Goal: Task Accomplishment & Management: Use online tool/utility

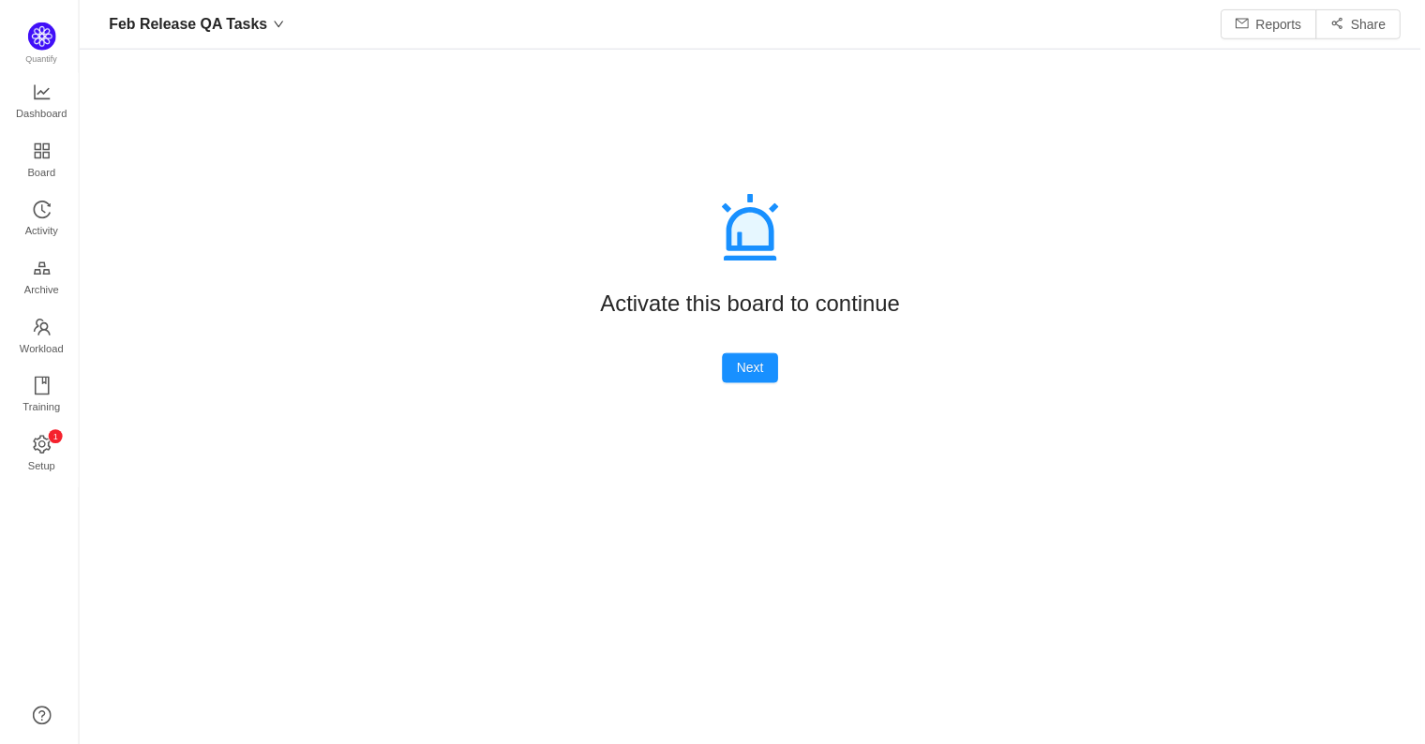
scroll to position [708, 1295]
click at [758, 370] on button "Next" at bounding box center [750, 369] width 57 height 30
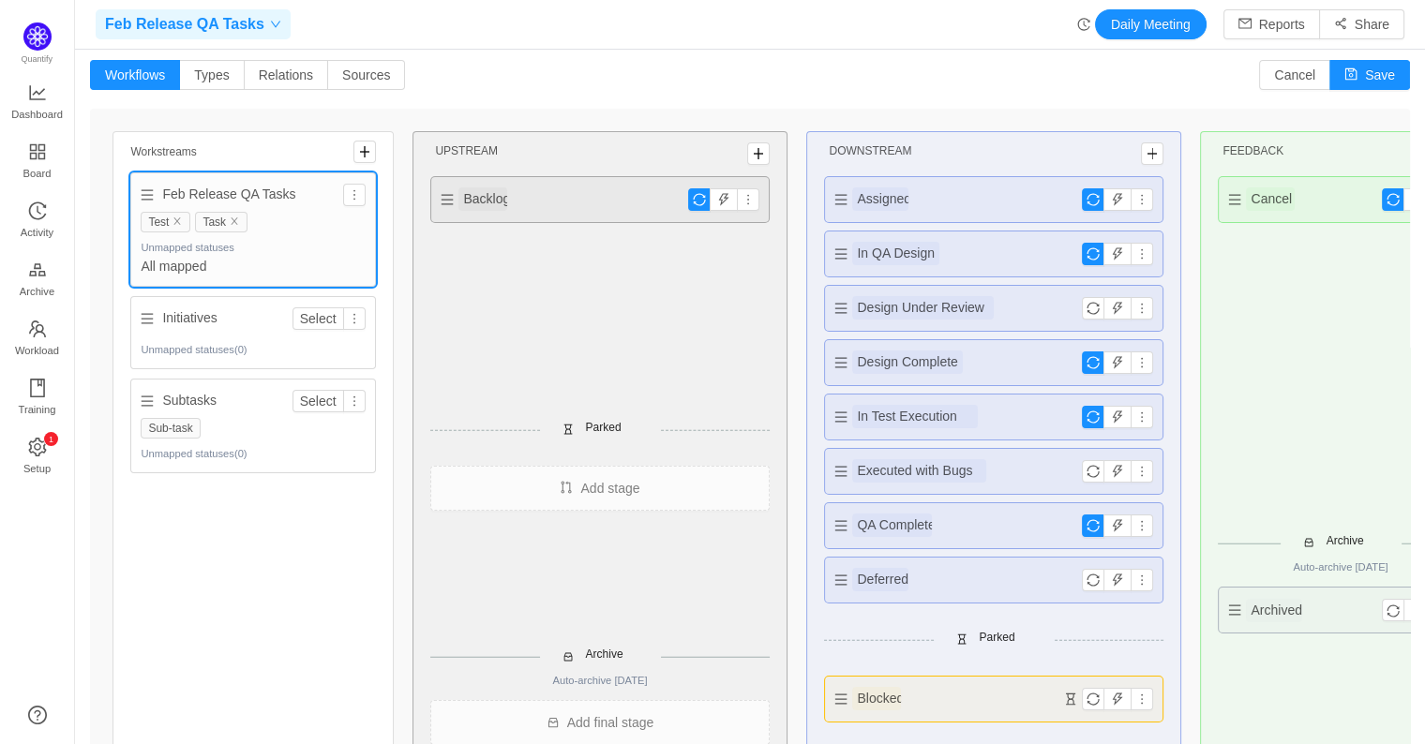
click at [239, 22] on span "Feb Release QA Tasks" at bounding box center [184, 24] width 159 height 30
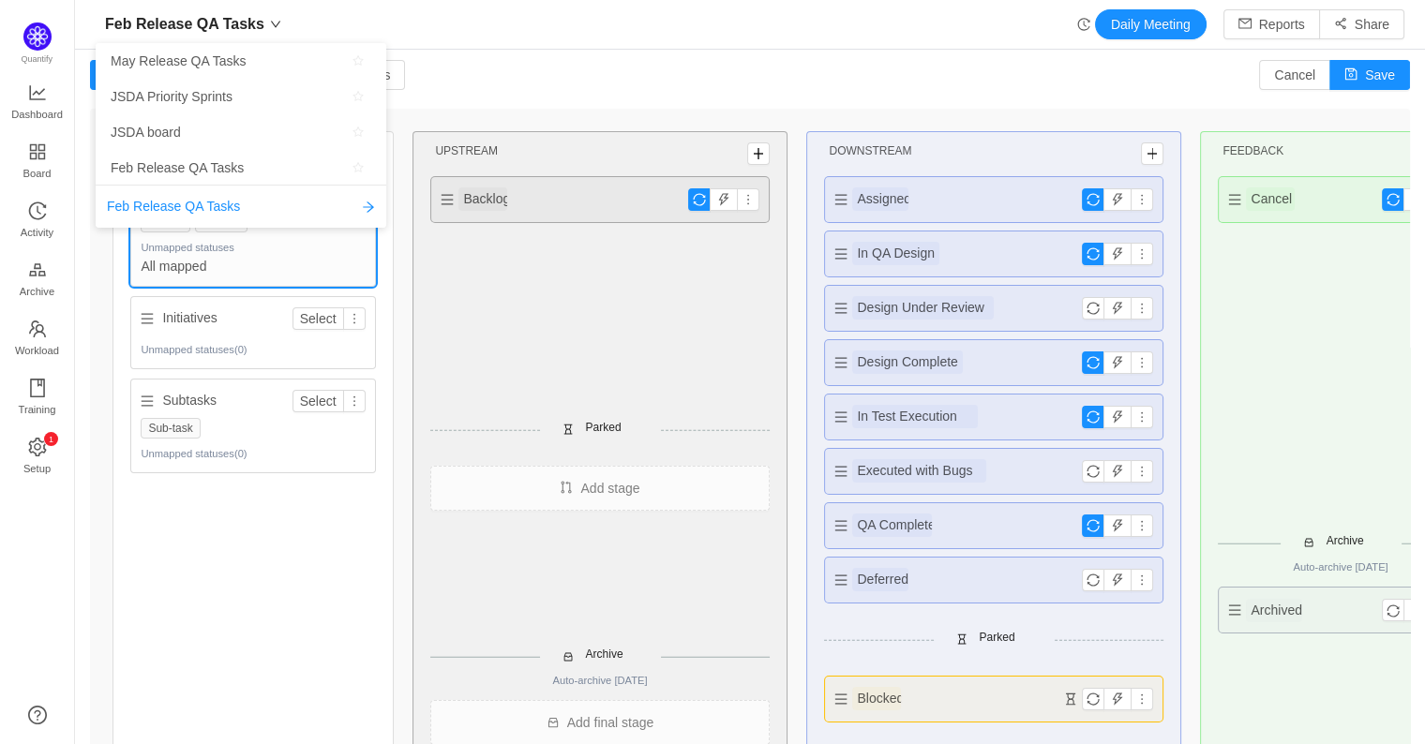
click at [336, 26] on div "Feb Release QA Tasks Daily Meeting Reports Share" at bounding box center [750, 24] width 1308 height 30
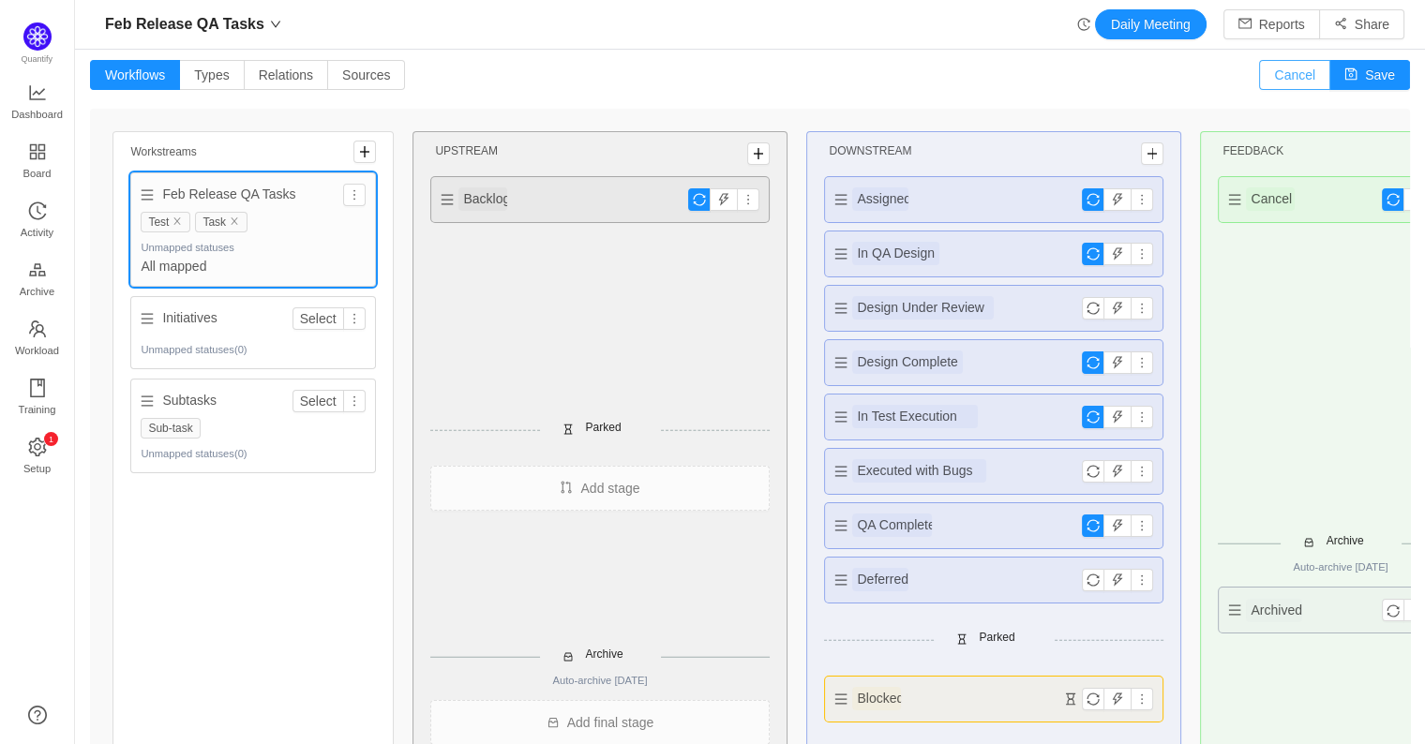
click at [1267, 73] on button "Cancel" at bounding box center [1294, 75] width 71 height 30
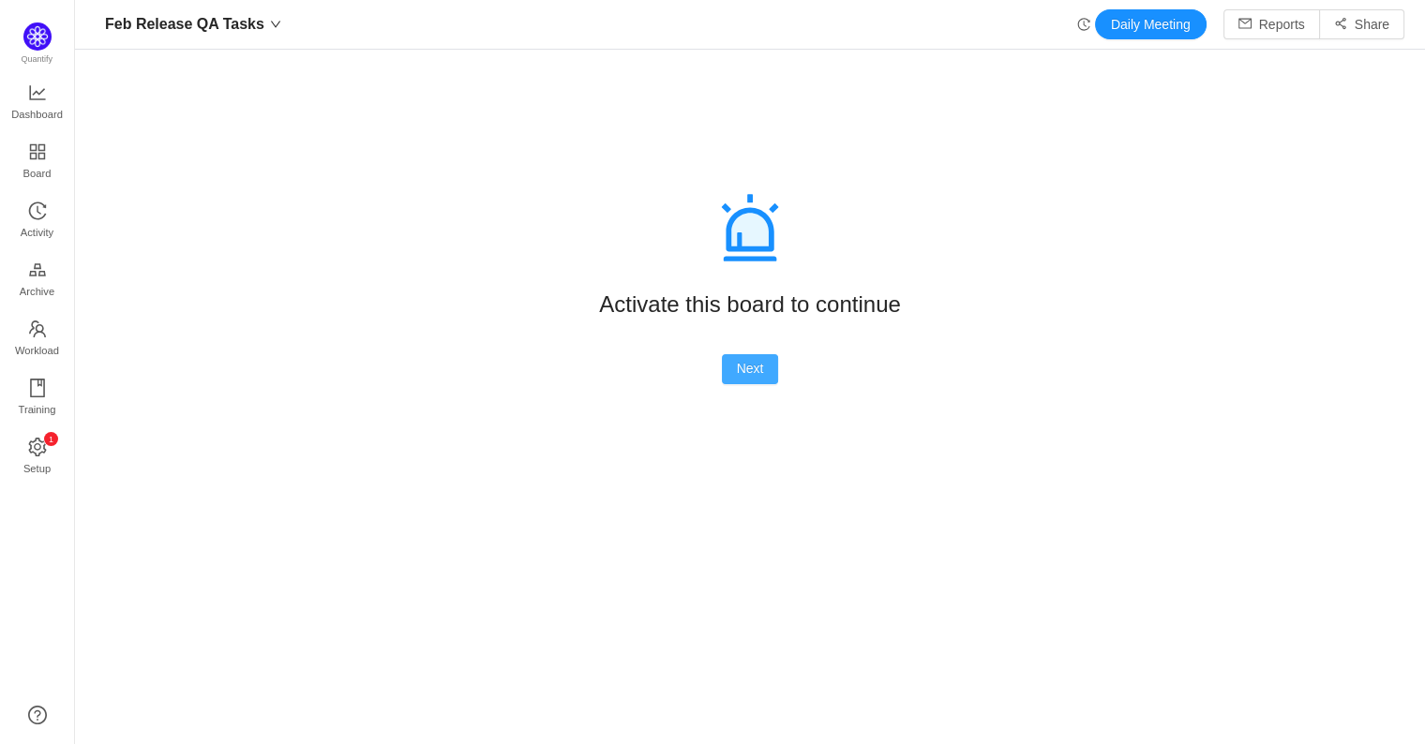
click at [733, 379] on button "Next" at bounding box center [750, 369] width 57 height 30
